Goal: Obtain resource: Download file/media

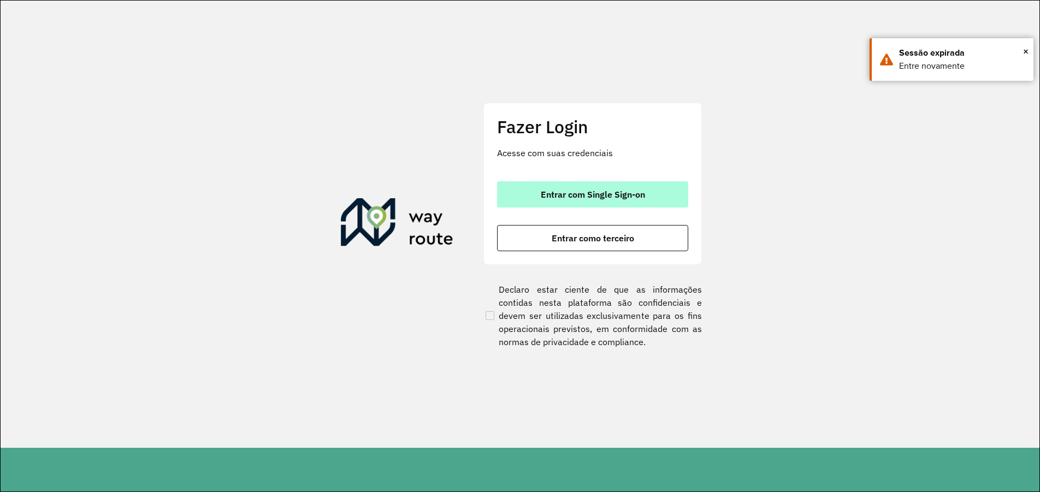
click at [673, 186] on button "Entrar com Single Sign-on" at bounding box center [592, 194] width 191 height 26
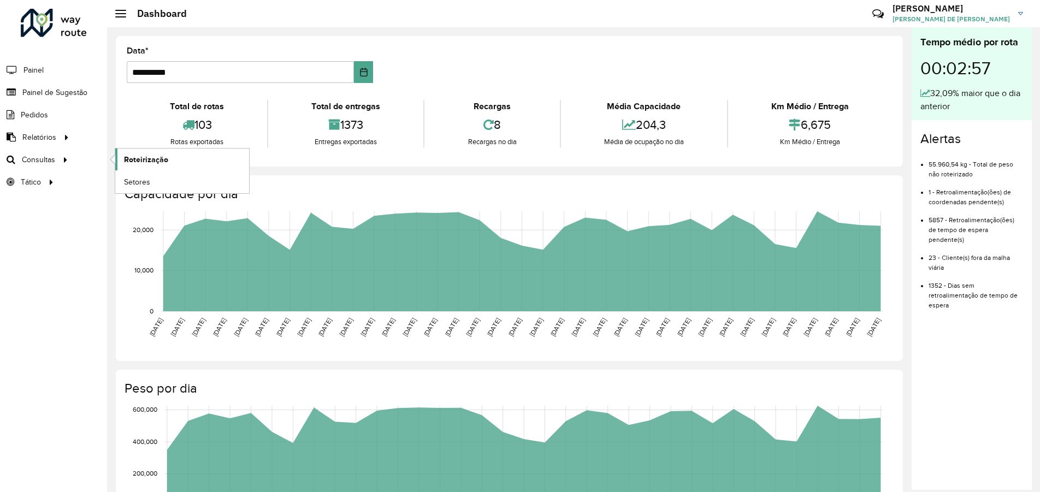
click at [126, 160] on span "Roteirização" at bounding box center [146, 159] width 44 height 11
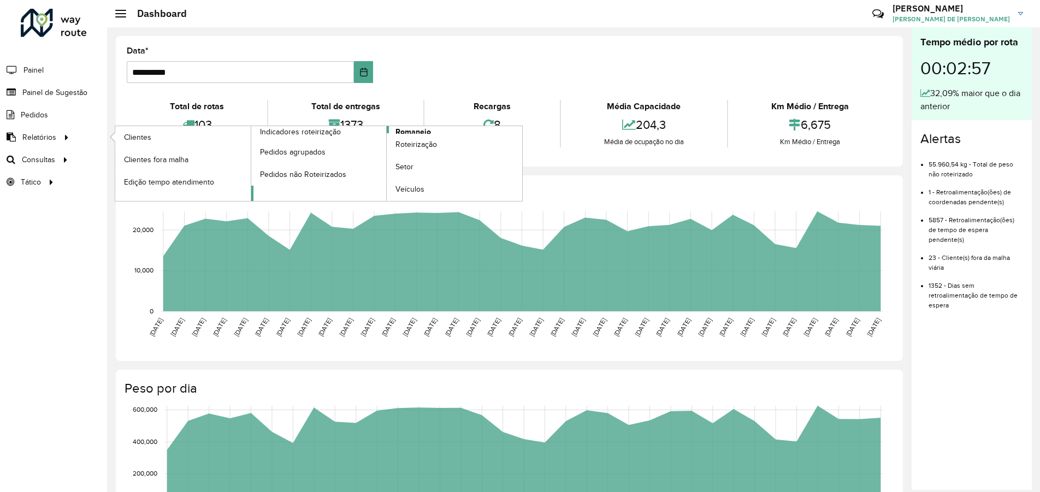
click at [437, 127] on link "Romaneio" at bounding box center [386, 163] width 271 height 75
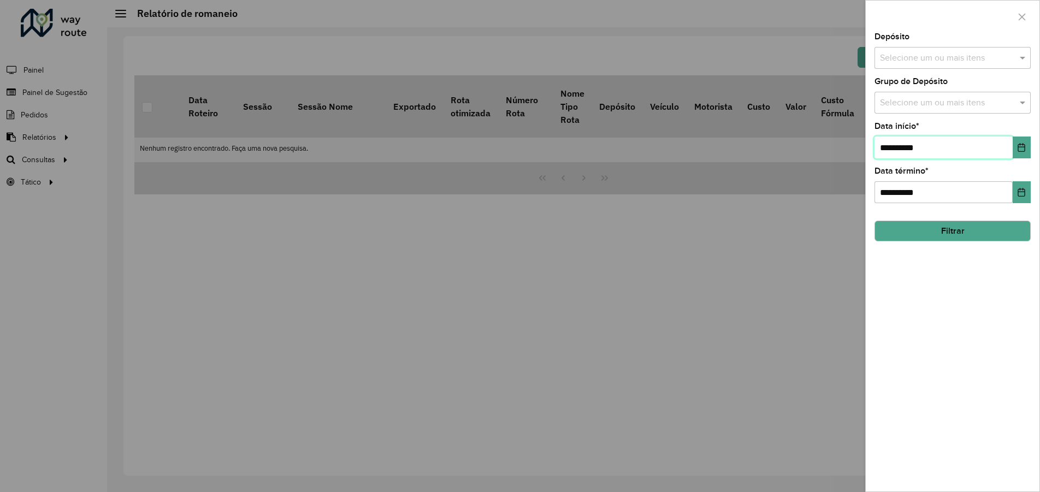
click at [965, 150] on input "**********" at bounding box center [943, 148] width 138 height 22
click at [1018, 153] on button "Choose Date" at bounding box center [1021, 148] width 18 height 22
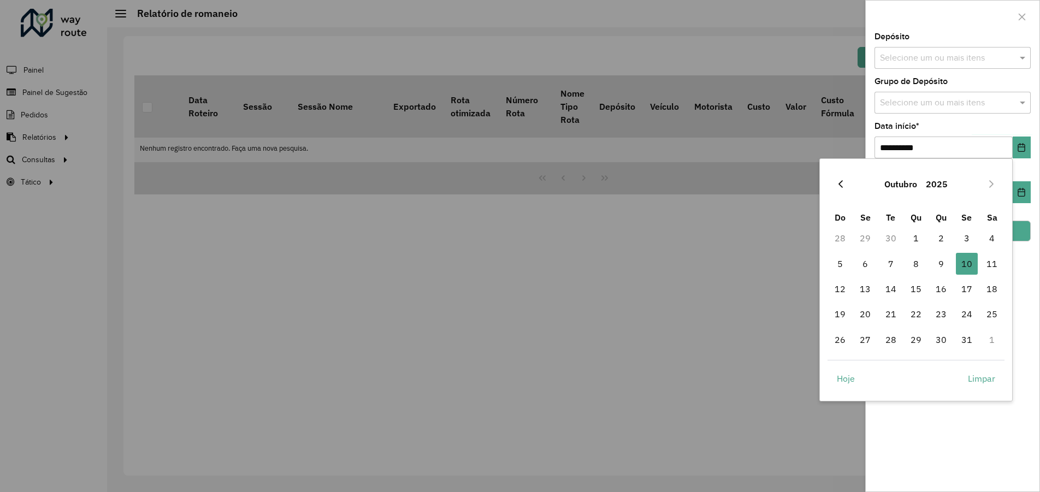
click at [844, 183] on icon "Previous Month" at bounding box center [840, 184] width 9 height 9
click at [861, 241] on span "1" at bounding box center [865, 238] width 22 height 22
type input "**********"
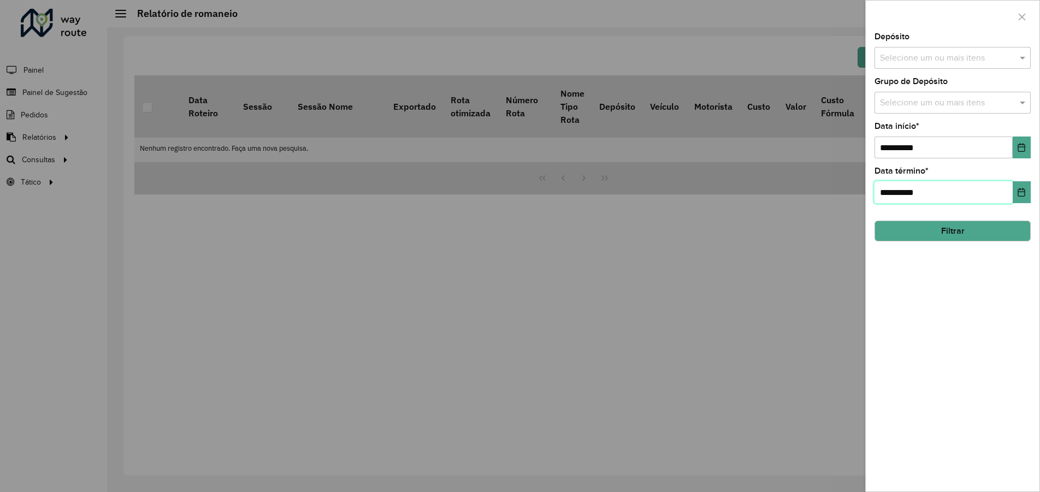
click at [993, 197] on input "**********" at bounding box center [943, 192] width 138 height 22
click at [1013, 192] on button "Choose Date" at bounding box center [1021, 192] width 18 height 22
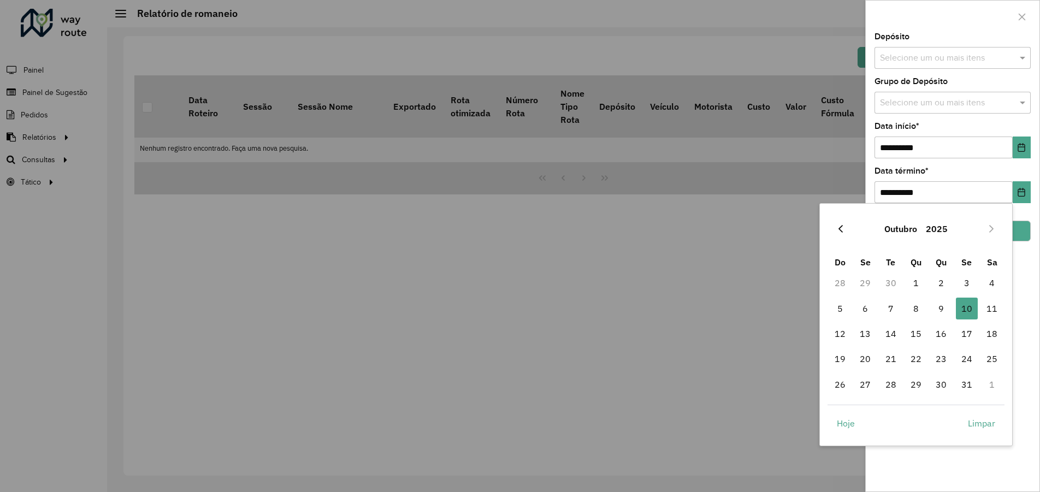
click at [840, 233] on icon "Previous Month" at bounding box center [840, 228] width 9 height 9
click at [889, 383] on span "30" at bounding box center [891, 384] width 22 height 22
type input "**********"
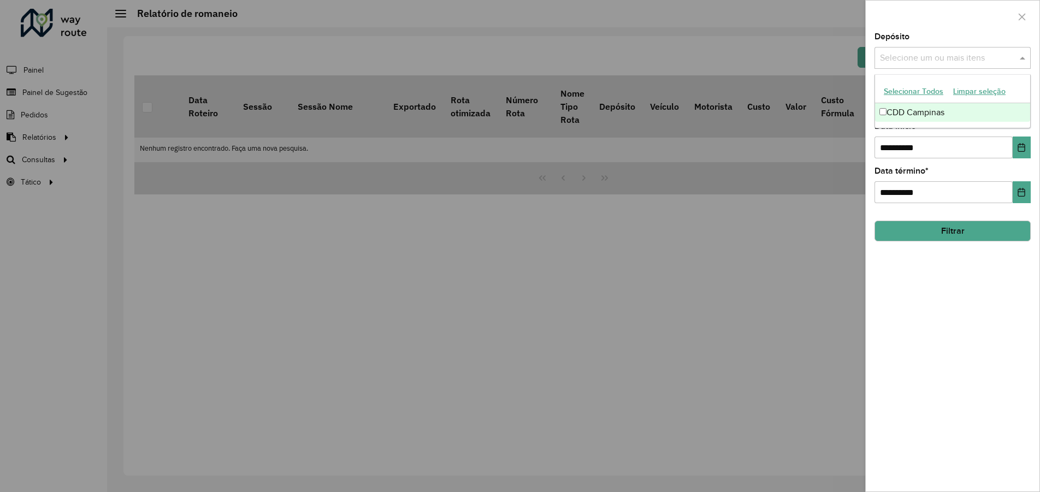
click at [938, 60] on input "text" at bounding box center [947, 58] width 140 height 13
click at [921, 109] on div "CDD Campinas" at bounding box center [952, 112] width 155 height 19
click at [926, 317] on div "**********" at bounding box center [952, 262] width 174 height 459
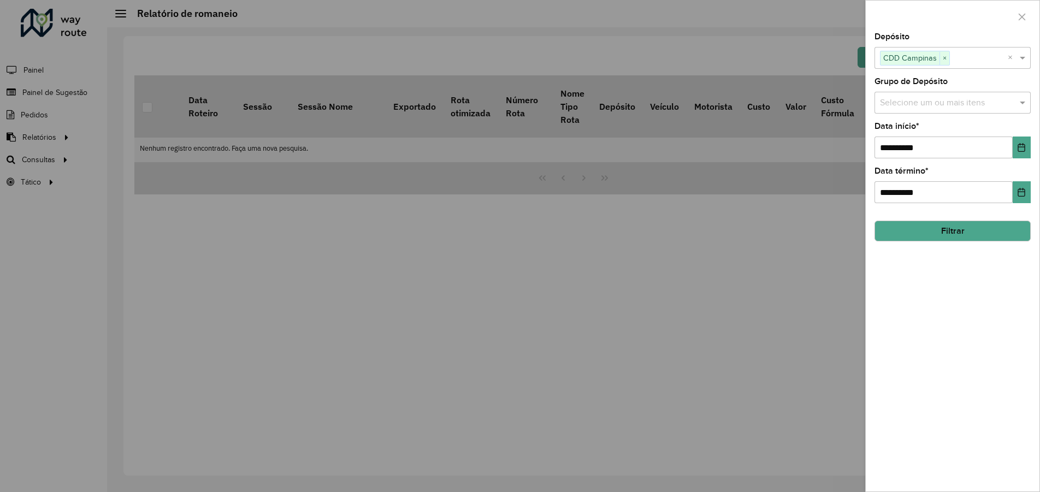
click at [959, 233] on button "Filtrar" at bounding box center [952, 231] width 156 height 21
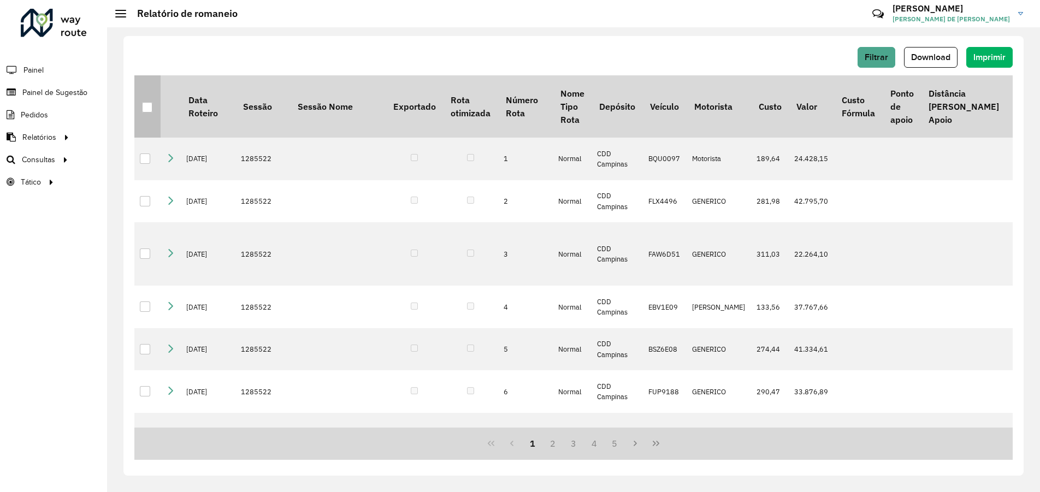
click at [150, 110] on div at bounding box center [147, 107] width 10 height 10
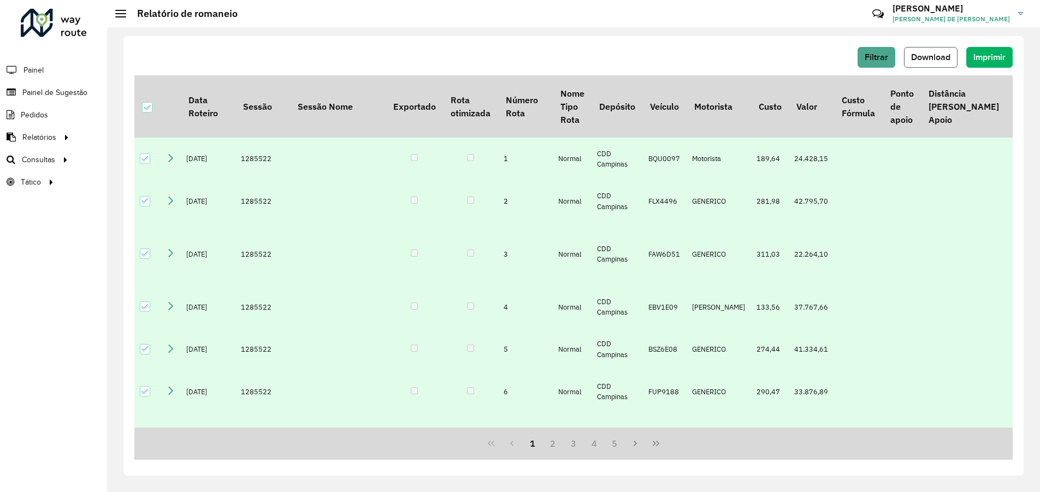
click at [936, 62] on button "Download" at bounding box center [931, 57] width 54 height 21
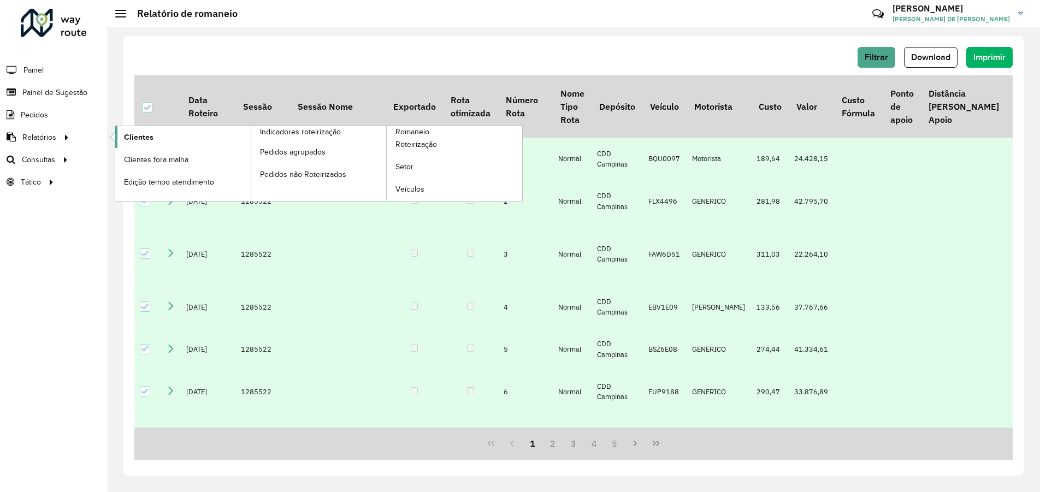
click at [158, 138] on link "Clientes" at bounding box center [182, 137] width 135 height 22
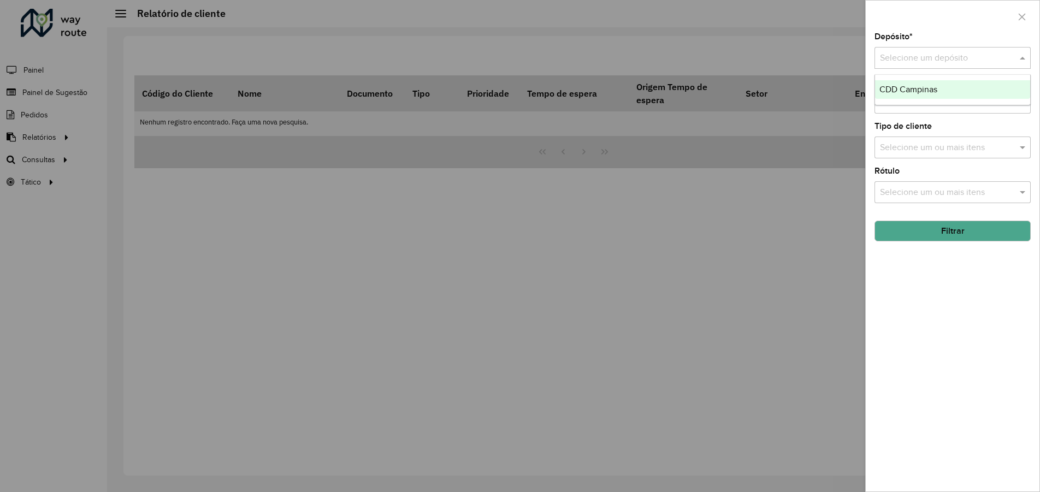
click at [941, 54] on input "text" at bounding box center [941, 58] width 123 height 13
click at [924, 87] on span "CDD Campinas" at bounding box center [908, 89] width 58 height 9
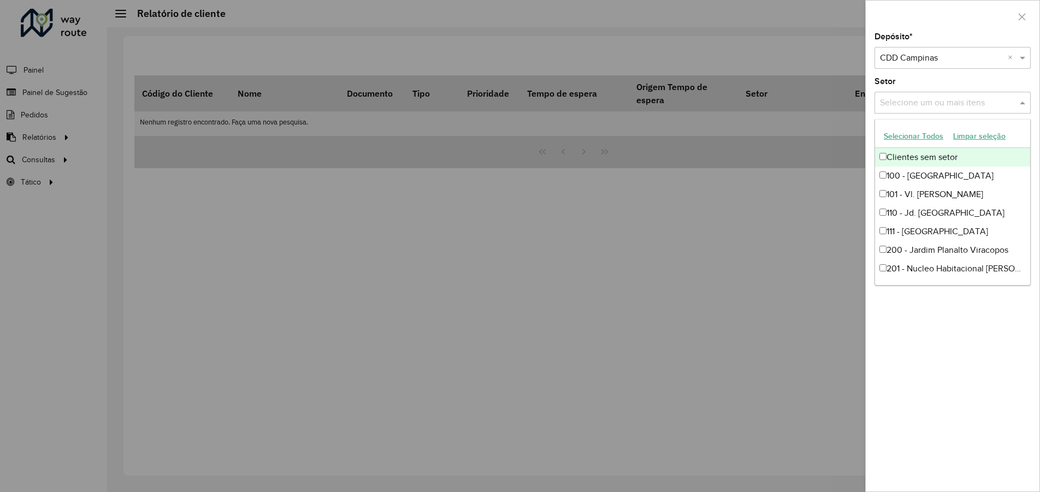
click at [949, 111] on div "Selecione um ou mais itens" at bounding box center [952, 103] width 156 height 22
click at [919, 406] on div "Depósito * Selecione um depósito × CDD Campinas × Setor Selecione um ou mais it…" at bounding box center [952, 262] width 174 height 459
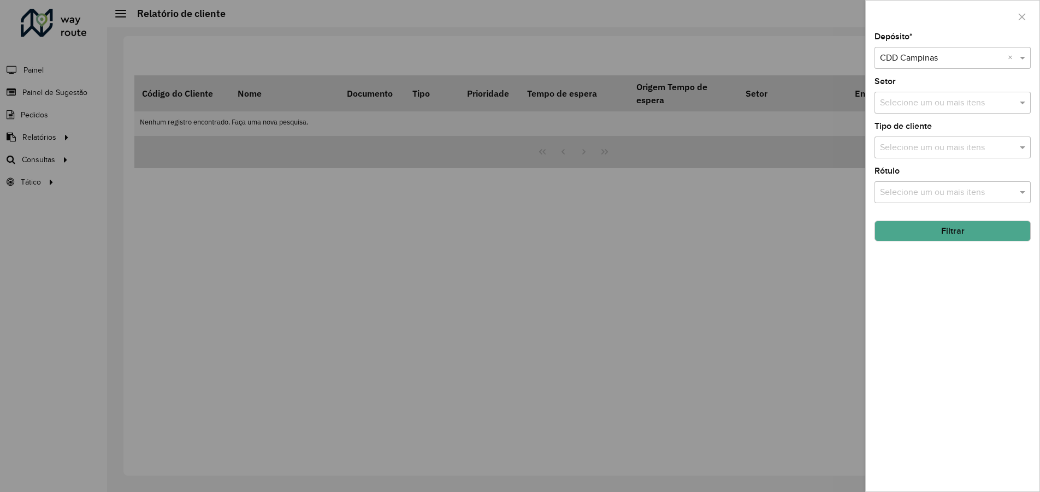
click at [926, 233] on button "Filtrar" at bounding box center [952, 231] width 156 height 21
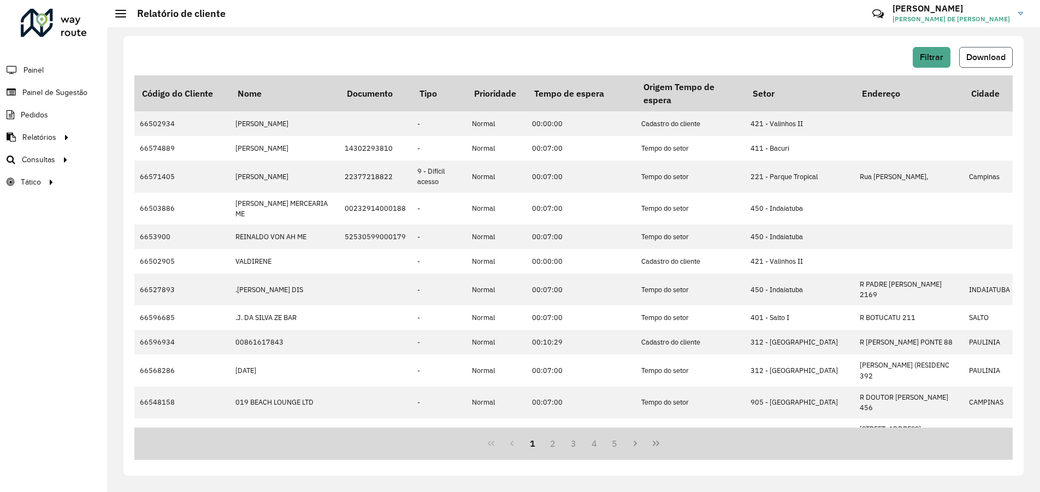
click at [971, 63] on button "Download" at bounding box center [986, 57] width 54 height 21
